Goal: Task Accomplishment & Management: Complete application form

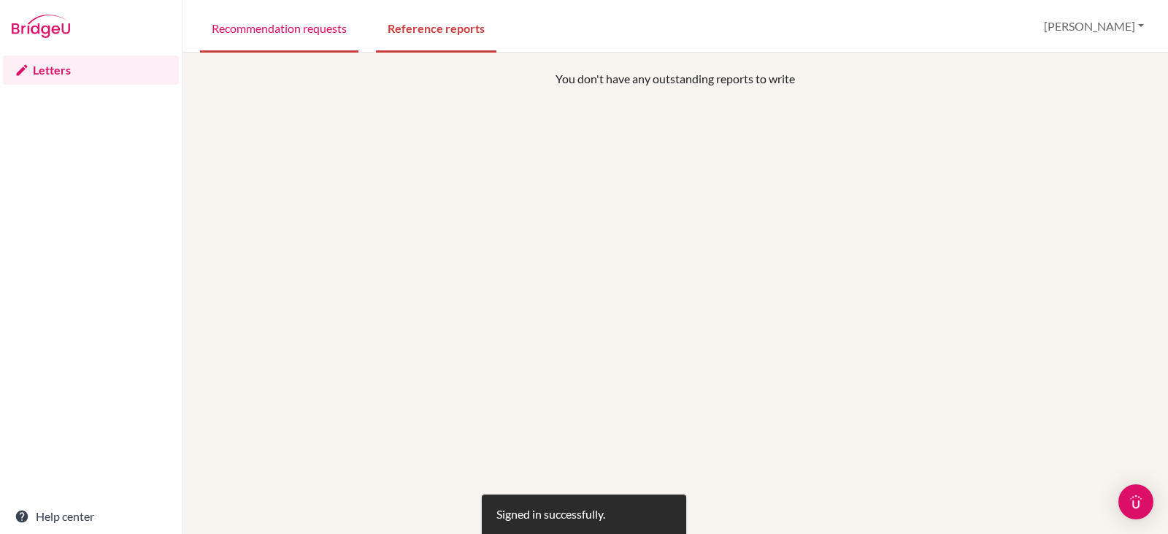
click at [336, 32] on link "Recommendation requests" at bounding box center [279, 27] width 158 height 50
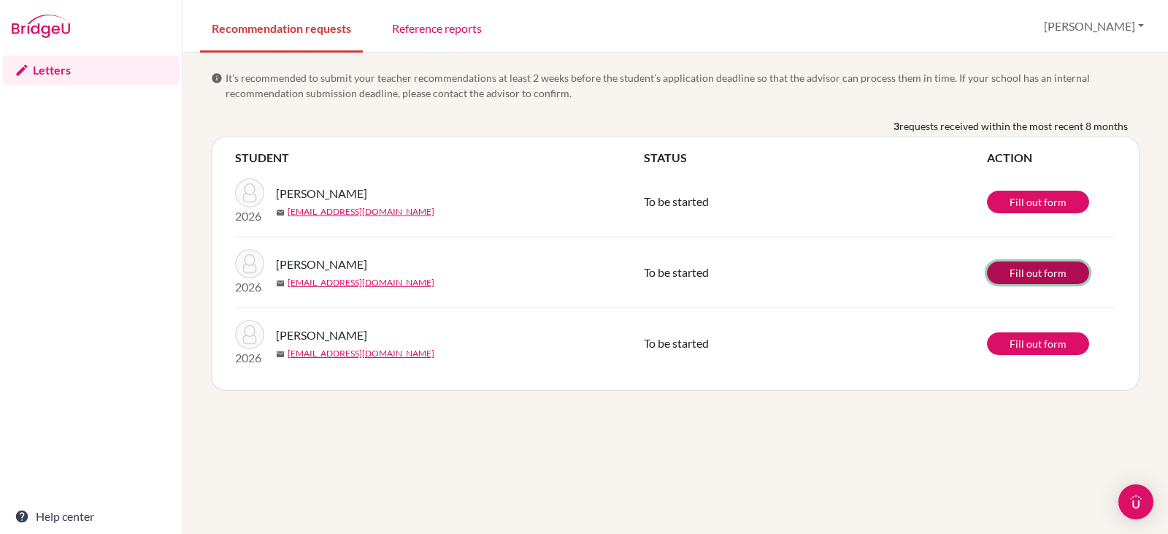
click at [1062, 270] on link "Fill out form" at bounding box center [1038, 272] width 102 height 23
